Goal: Information Seeking & Learning: Learn about a topic

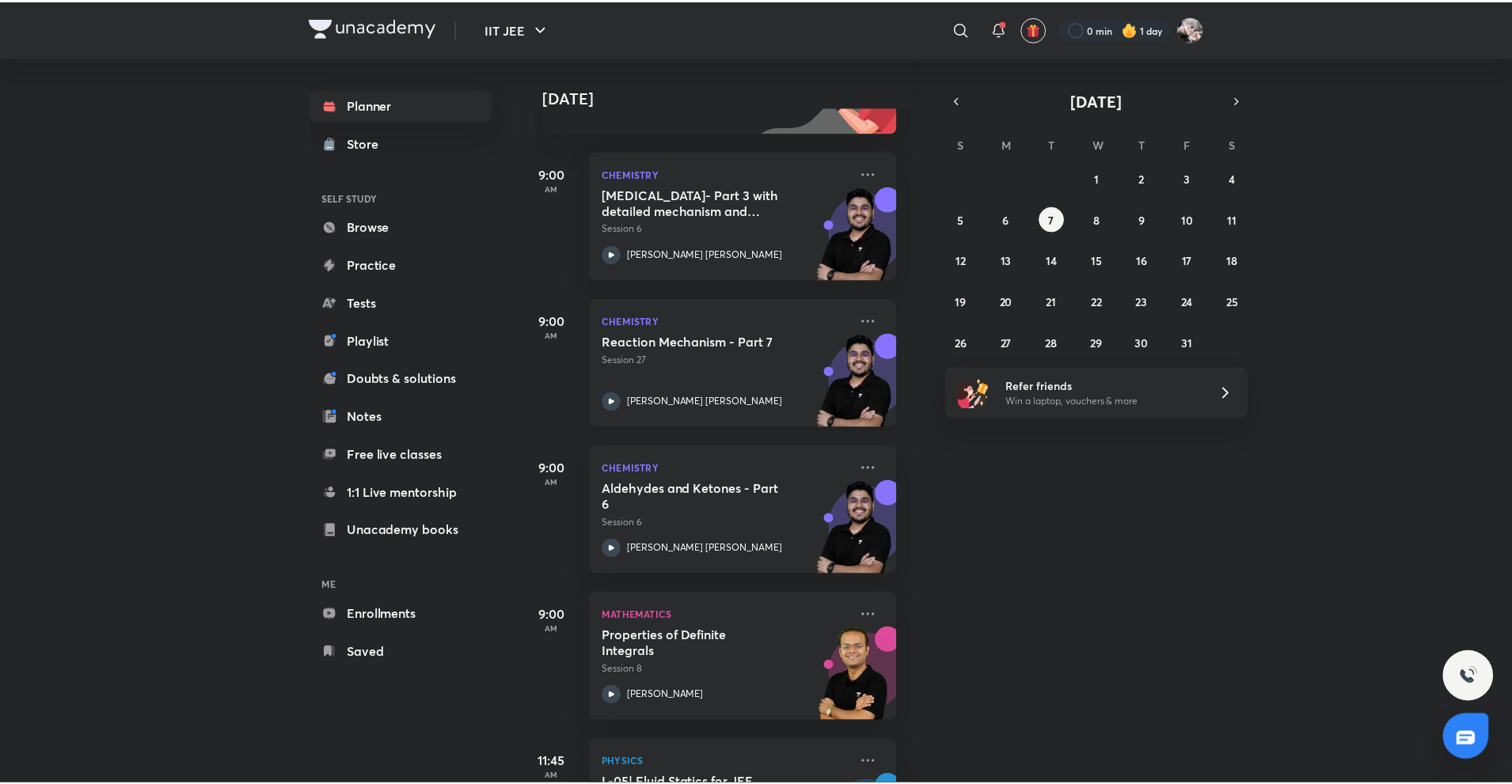
scroll to position [196, 16]
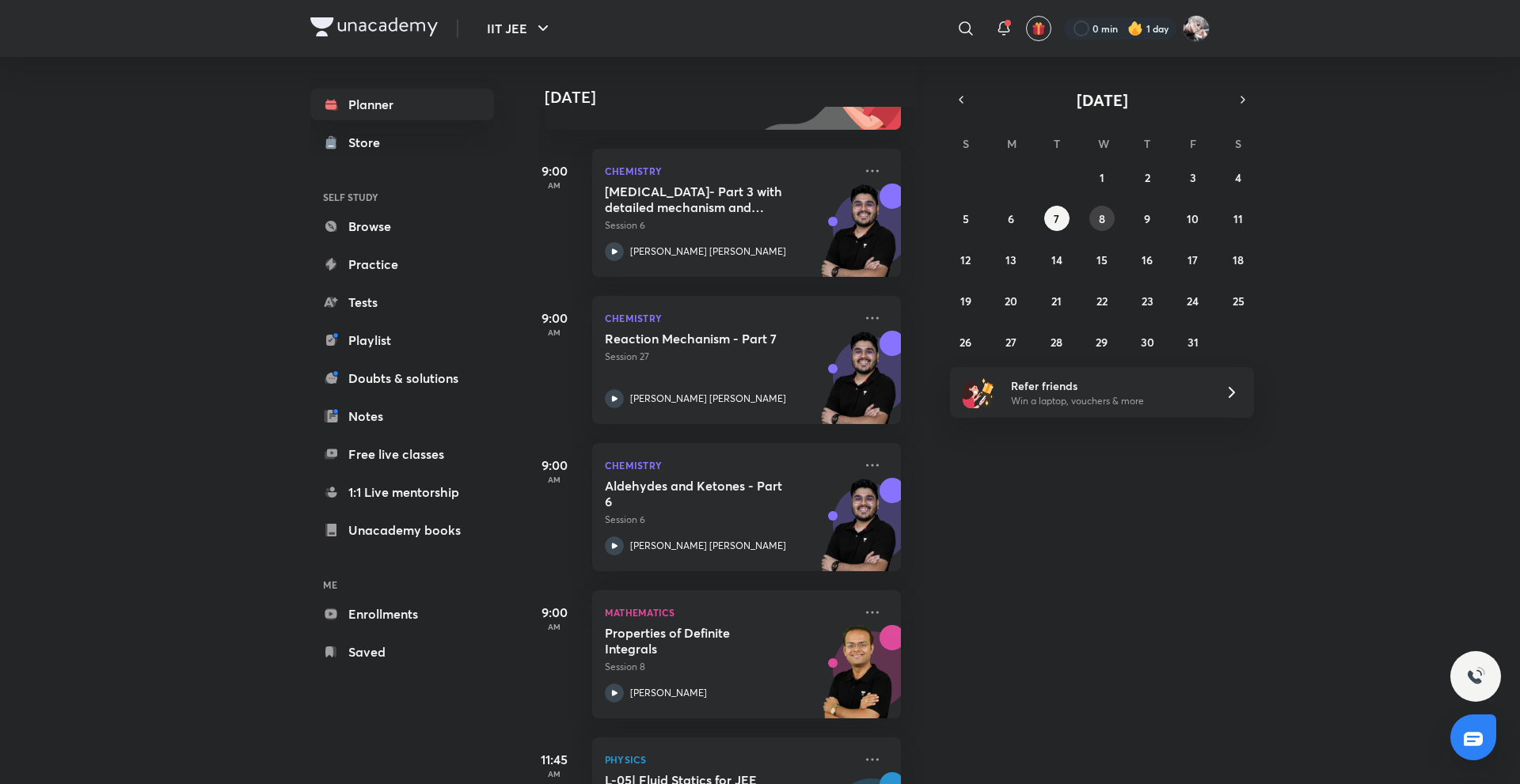
click at [1103, 227] on button "8" at bounding box center [1102, 218] width 25 height 25
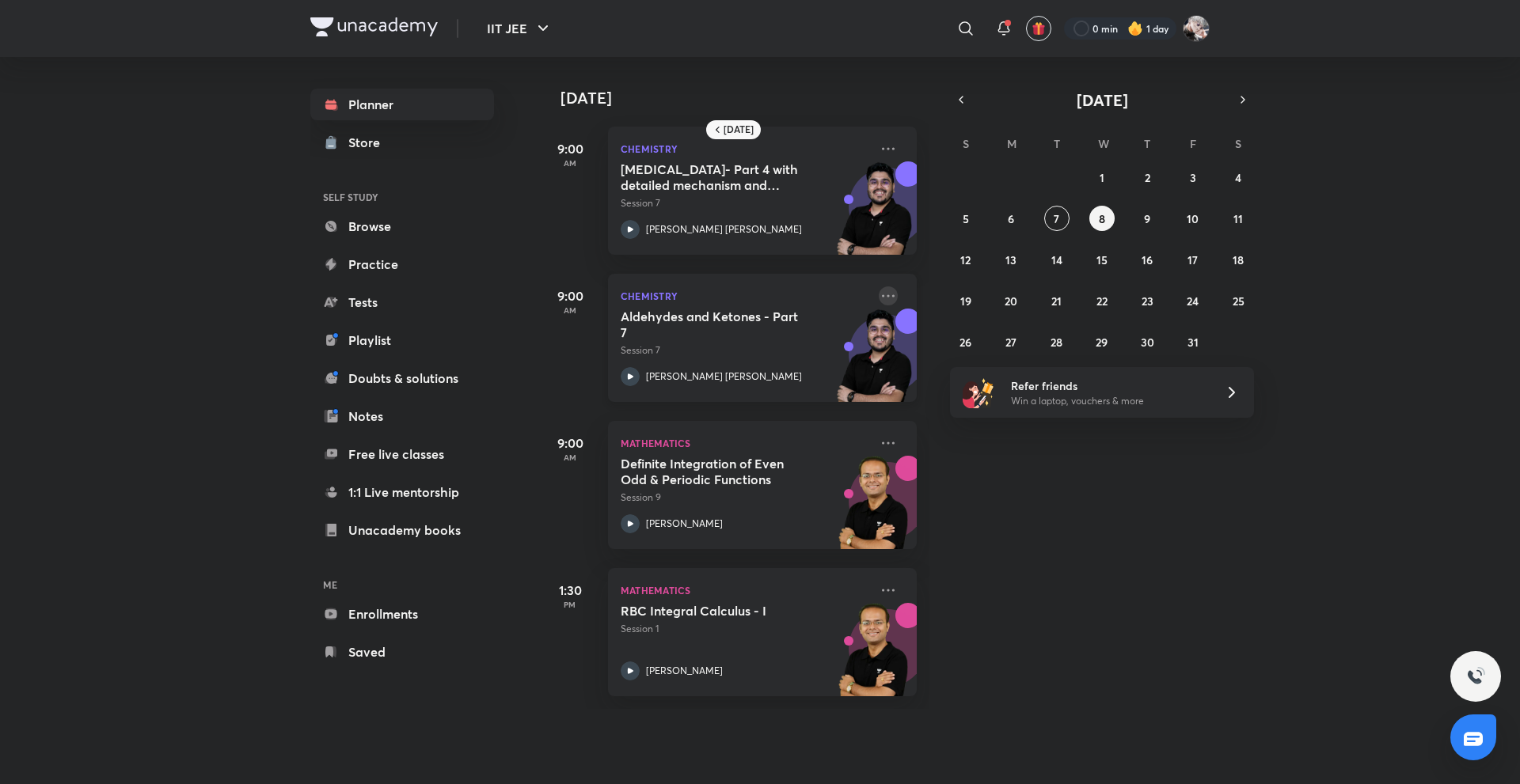
click at [879, 293] on icon at bounding box center [888, 296] width 19 height 19
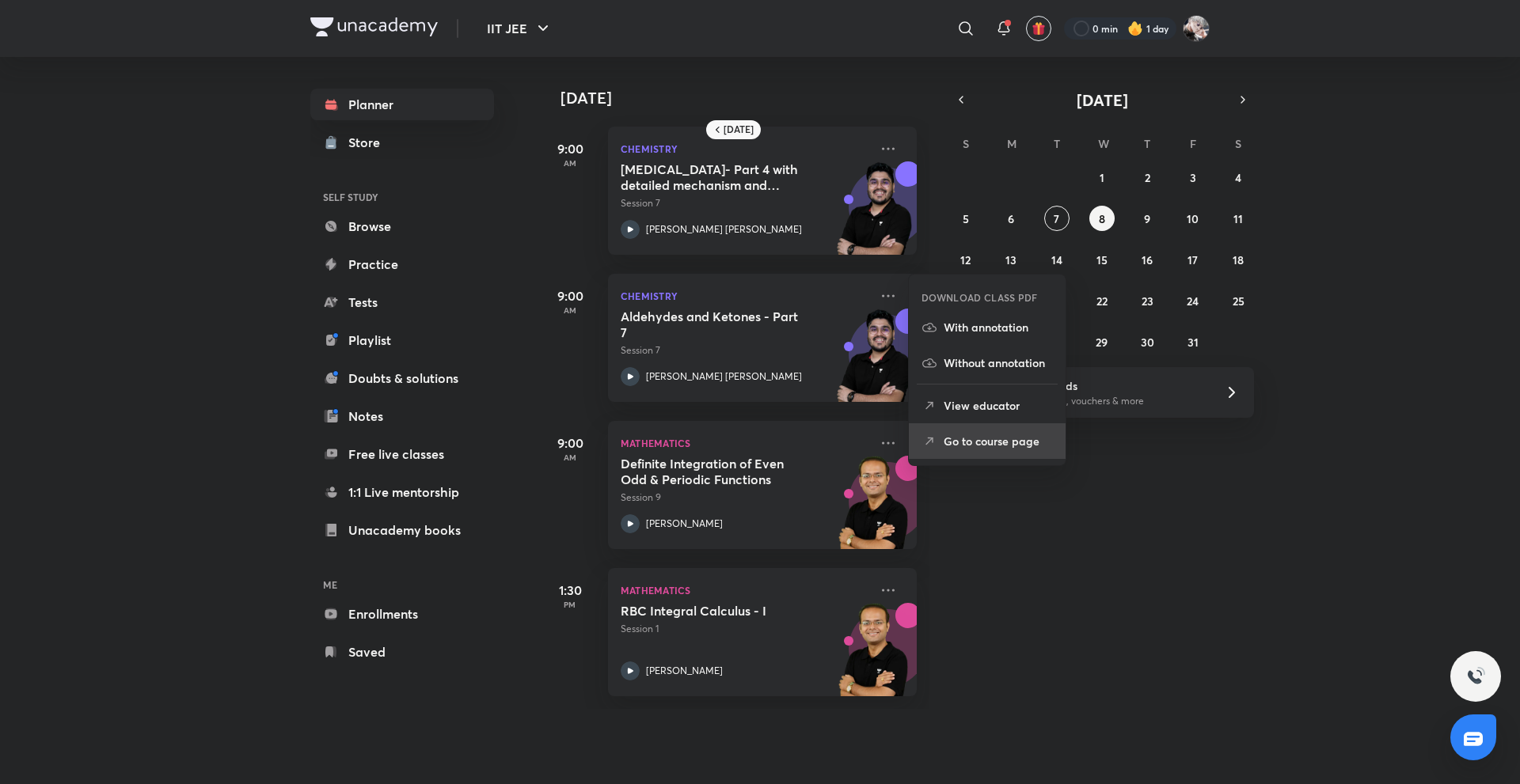
click at [990, 448] on p "Go to course page" at bounding box center [997, 441] width 109 height 16
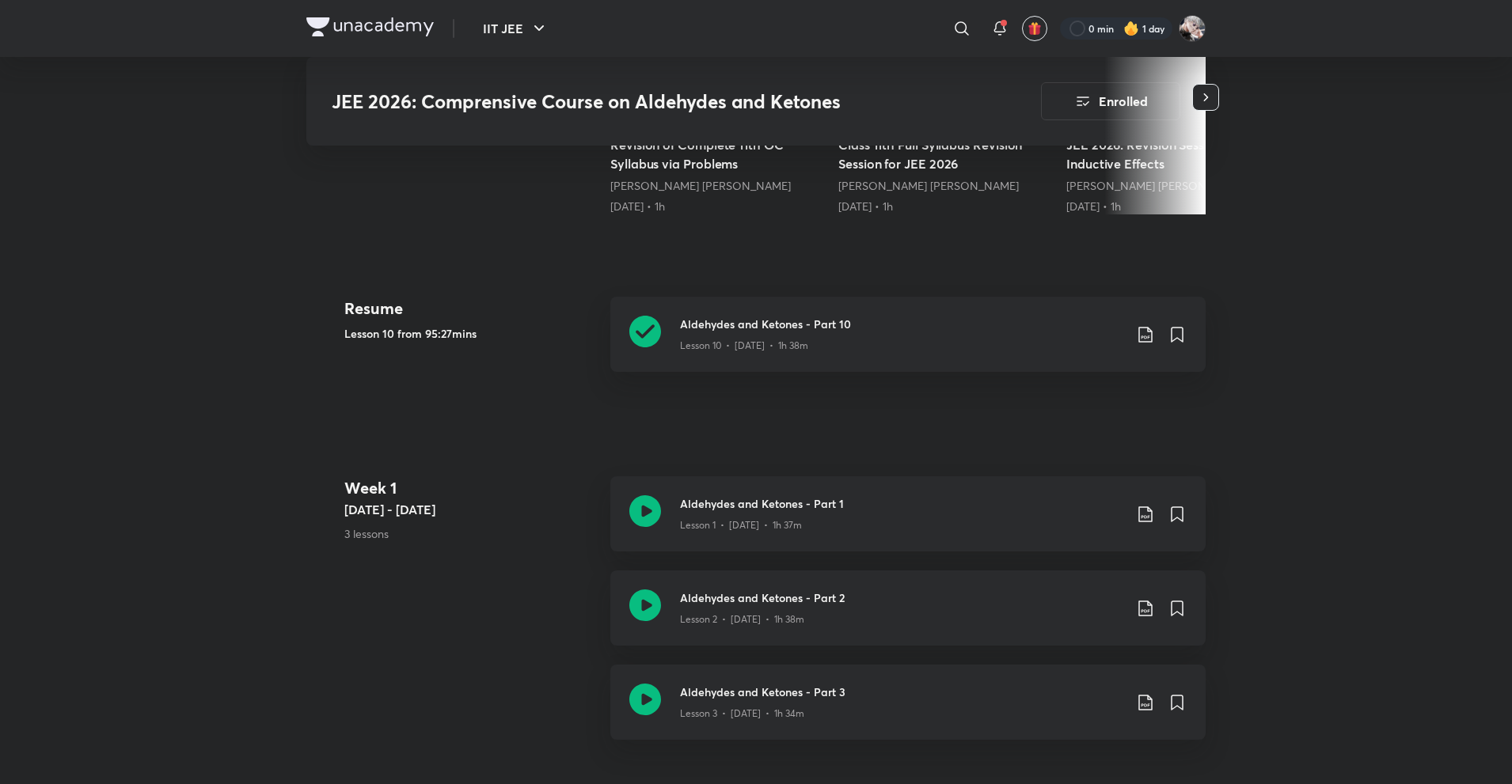
scroll to position [619, 0]
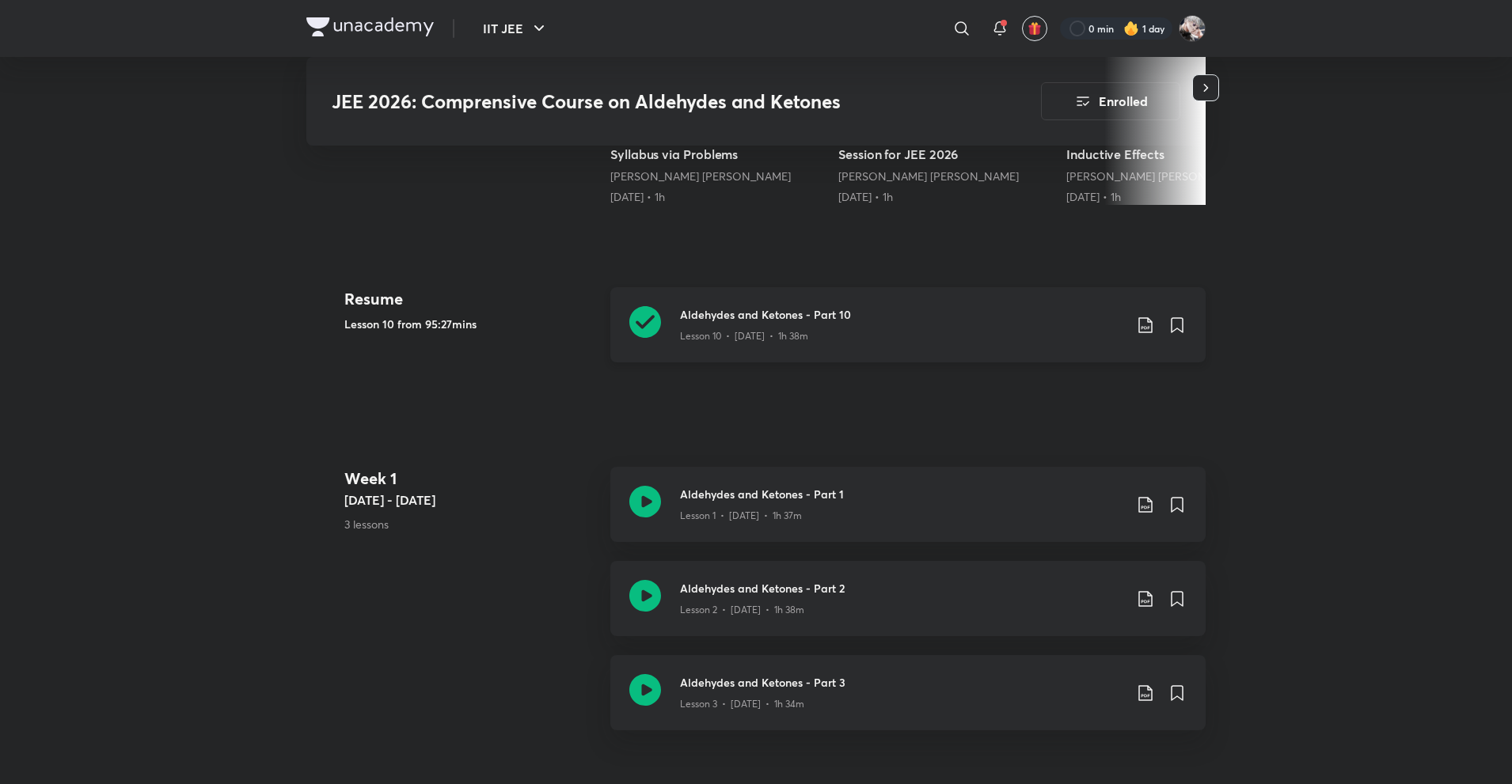
click at [866, 314] on h3 "Aldehydes and Ketones - Part 10" at bounding box center [901, 315] width 443 height 16
